Goal: Task Accomplishment & Management: Use online tool/utility

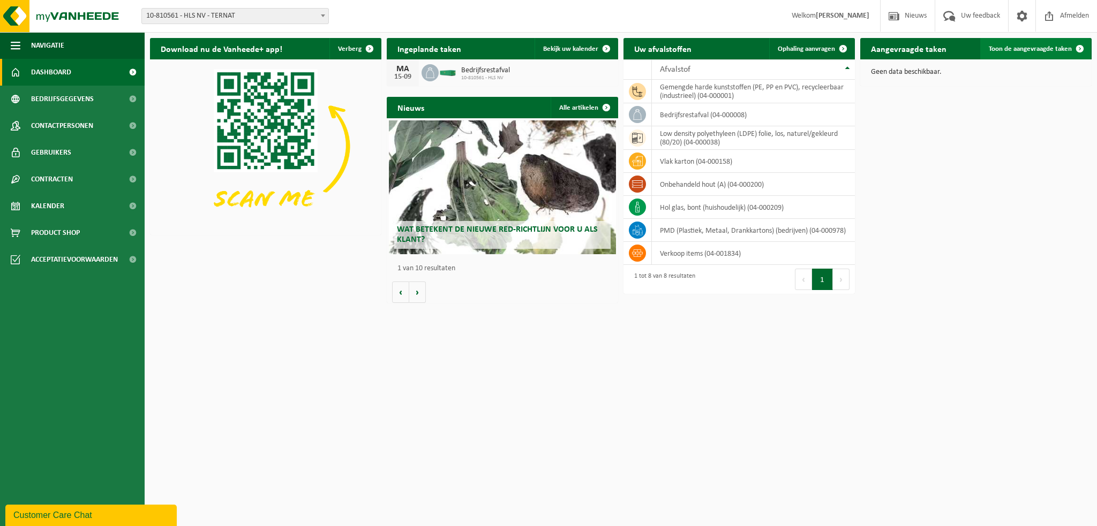
click at [1017, 53] on link "Toon de aangevraagde taken" at bounding box center [1035, 48] width 110 height 21
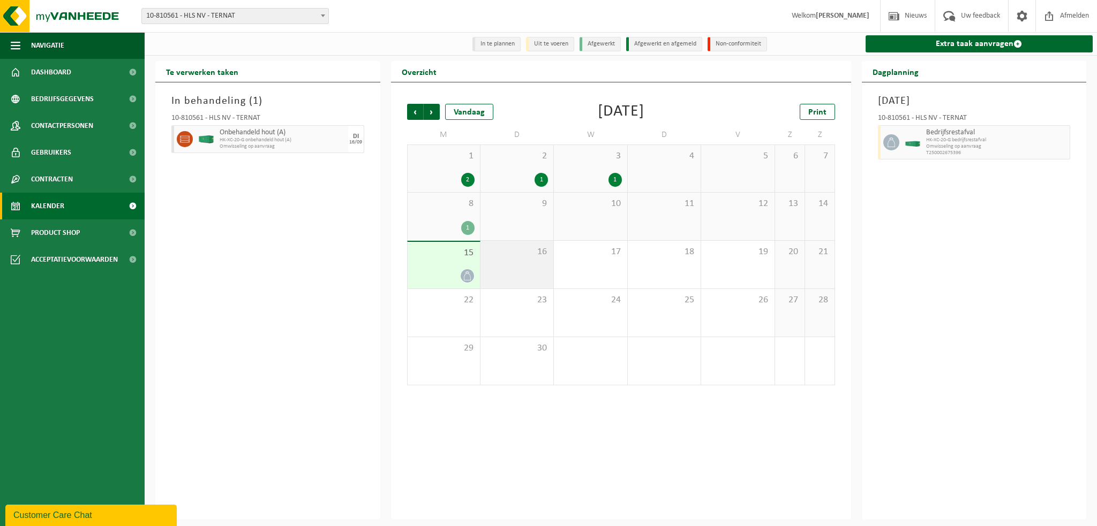
click at [521, 267] on div "16" at bounding box center [516, 265] width 73 height 48
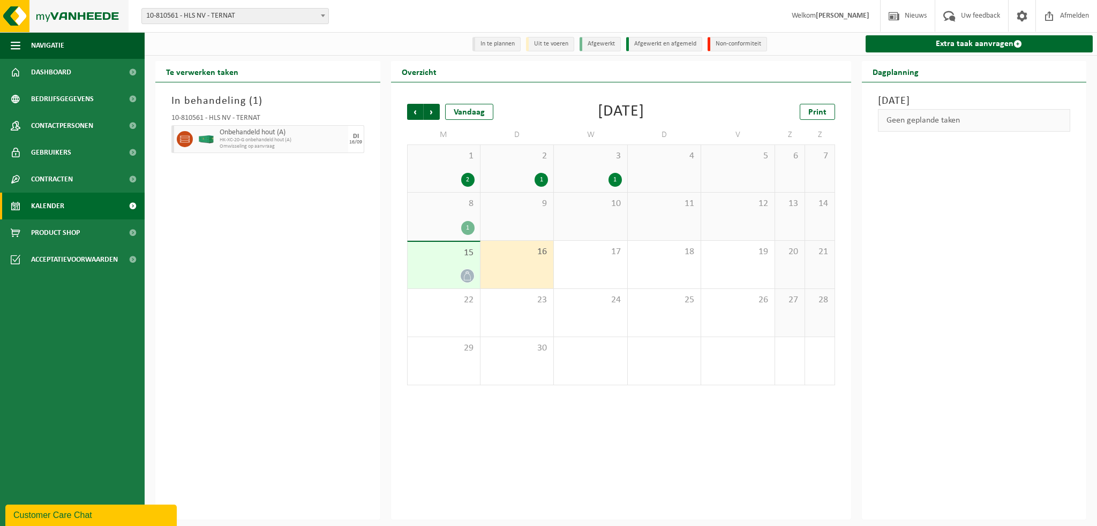
click at [90, 12] on img at bounding box center [64, 16] width 129 height 32
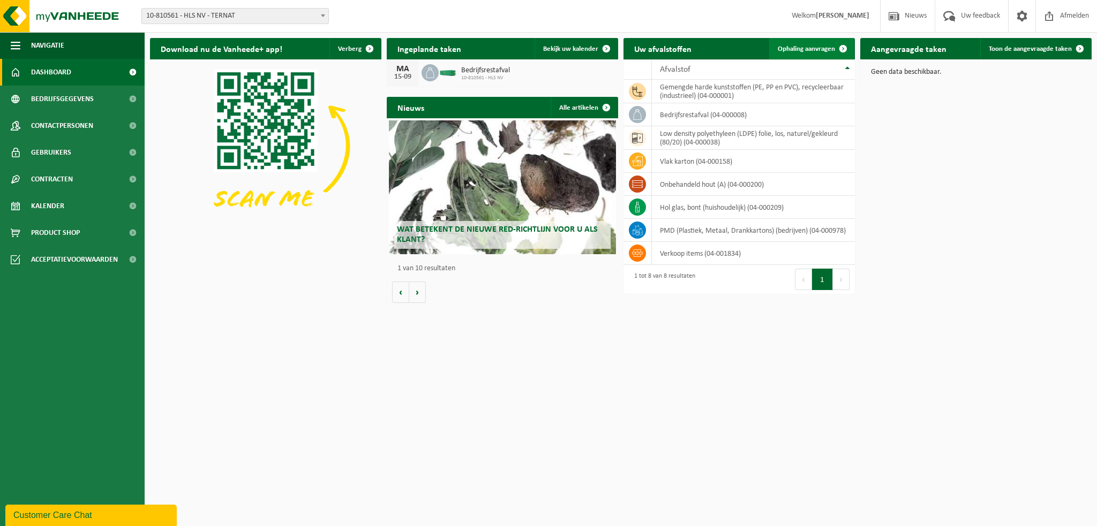
click at [790, 48] on span "Ophaling aanvragen" at bounding box center [806, 49] width 57 height 7
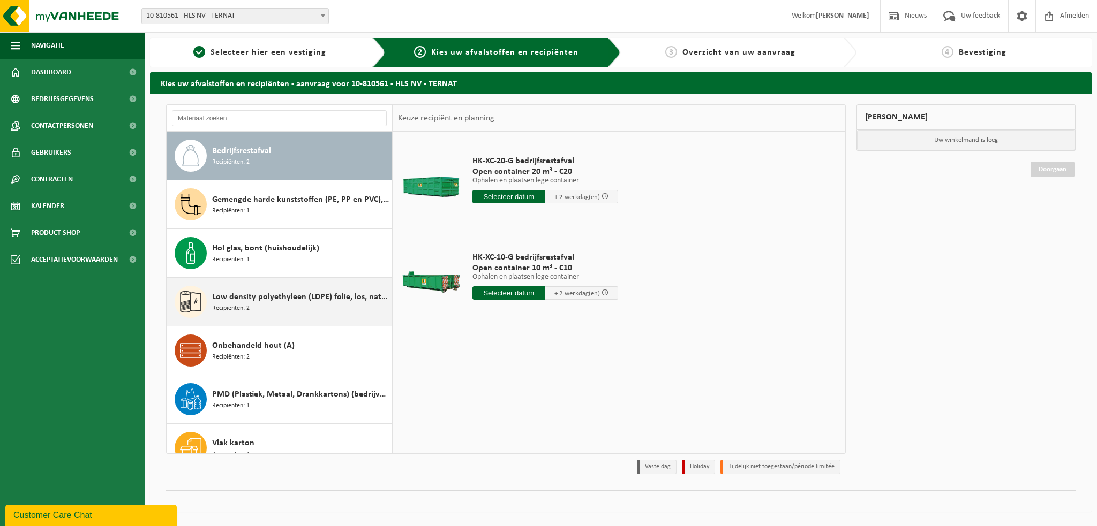
click at [278, 299] on span "Low density polyethyleen (LDPE) folie, los, naturel/gekleurd (80/20)" at bounding box center [300, 297] width 177 height 13
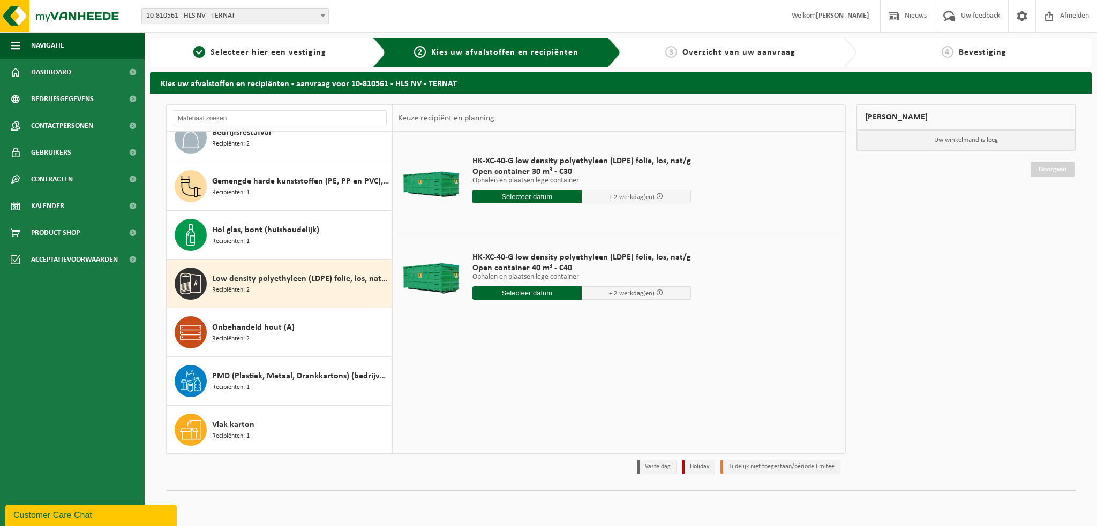
click at [538, 293] on input "text" at bounding box center [526, 292] width 109 height 13
click at [539, 387] on div "18" at bounding box center [538, 387] width 19 height 17
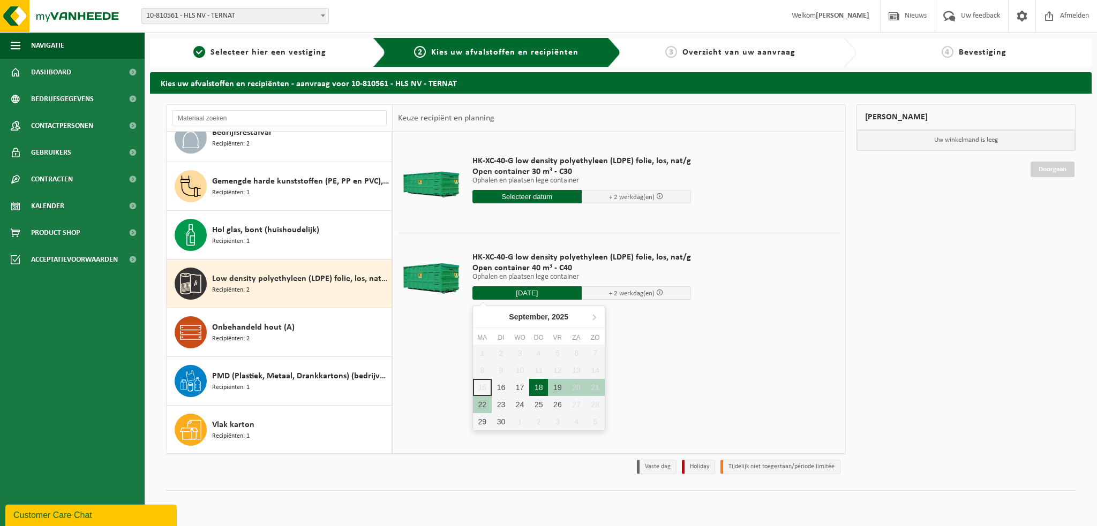
type input "Van 2025-09-18"
type input "2025-09-18"
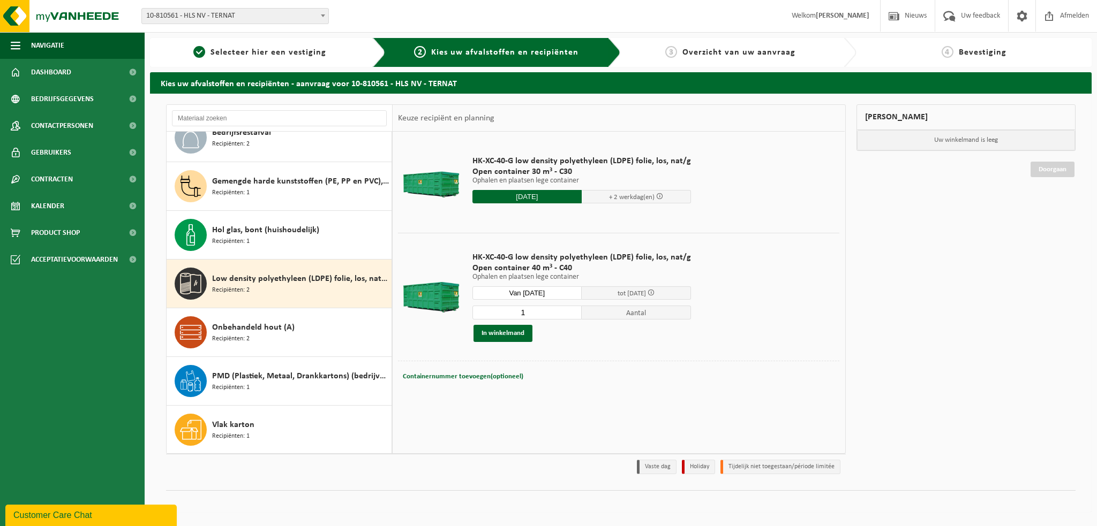
click at [555, 296] on input "Van 2025-09-18" at bounding box center [526, 292] width 109 height 13
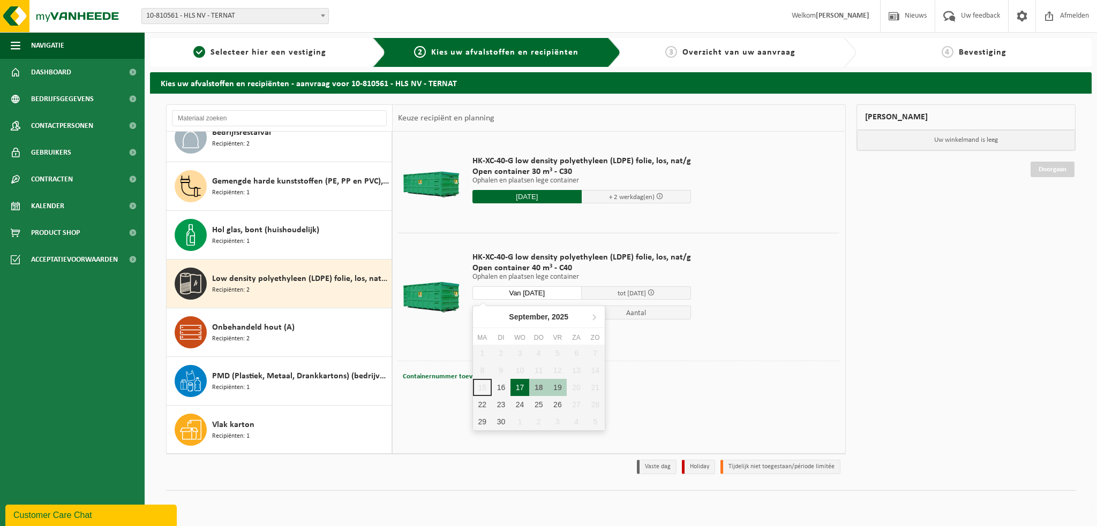
click at [520, 389] on div "17" at bounding box center [519, 387] width 19 height 17
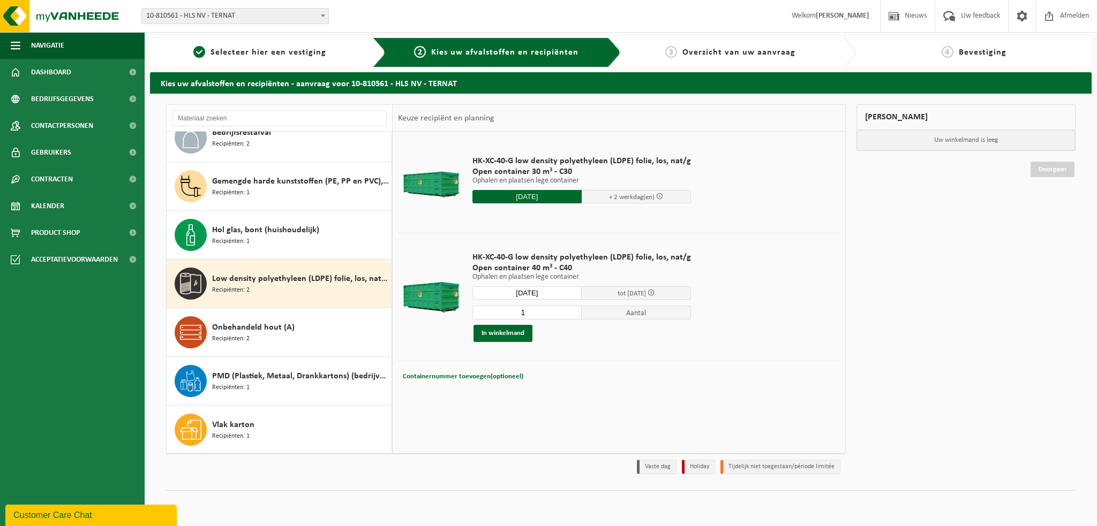
type input "Van 2025-09-17"
type input "2025-09-17"
click at [501, 335] on button "In winkelmand" at bounding box center [502, 333] width 59 height 17
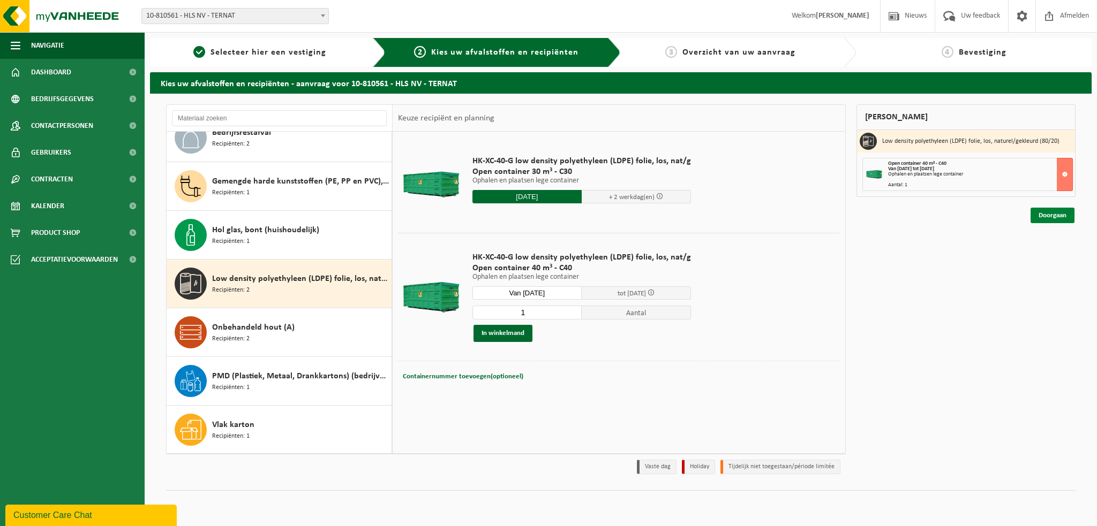
click at [1047, 212] on link "Doorgaan" at bounding box center [1052, 216] width 44 height 16
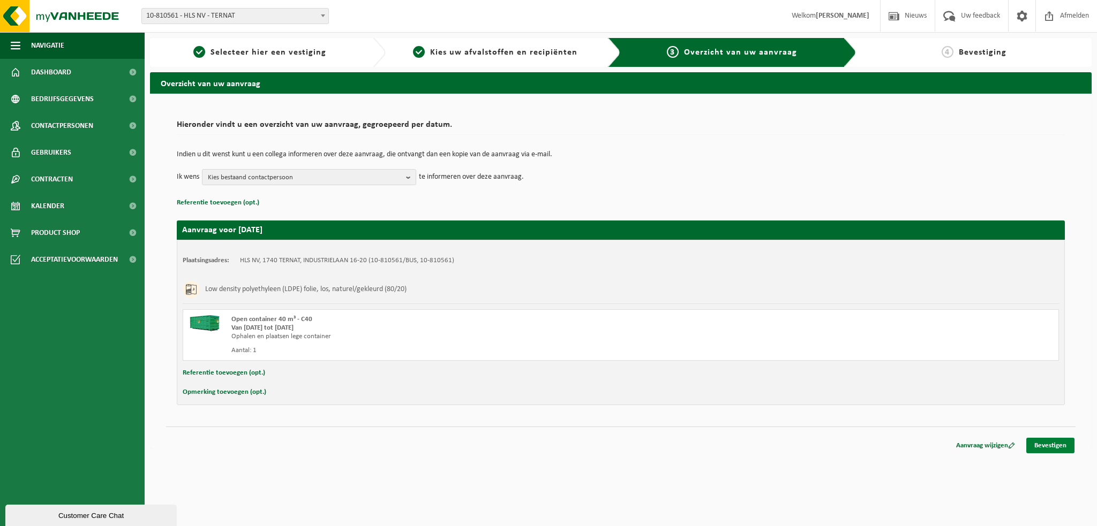
click at [1050, 442] on link "Bevestigen" at bounding box center [1050, 446] width 48 height 16
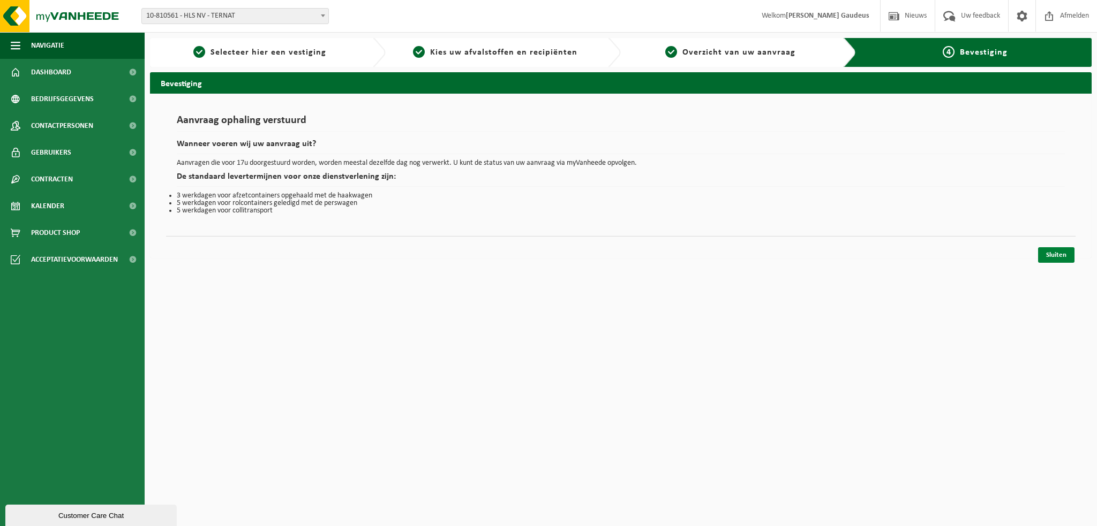
click at [1052, 252] on link "Sluiten" at bounding box center [1056, 255] width 36 height 16
